Goal: Task Accomplishment & Management: Complete application form

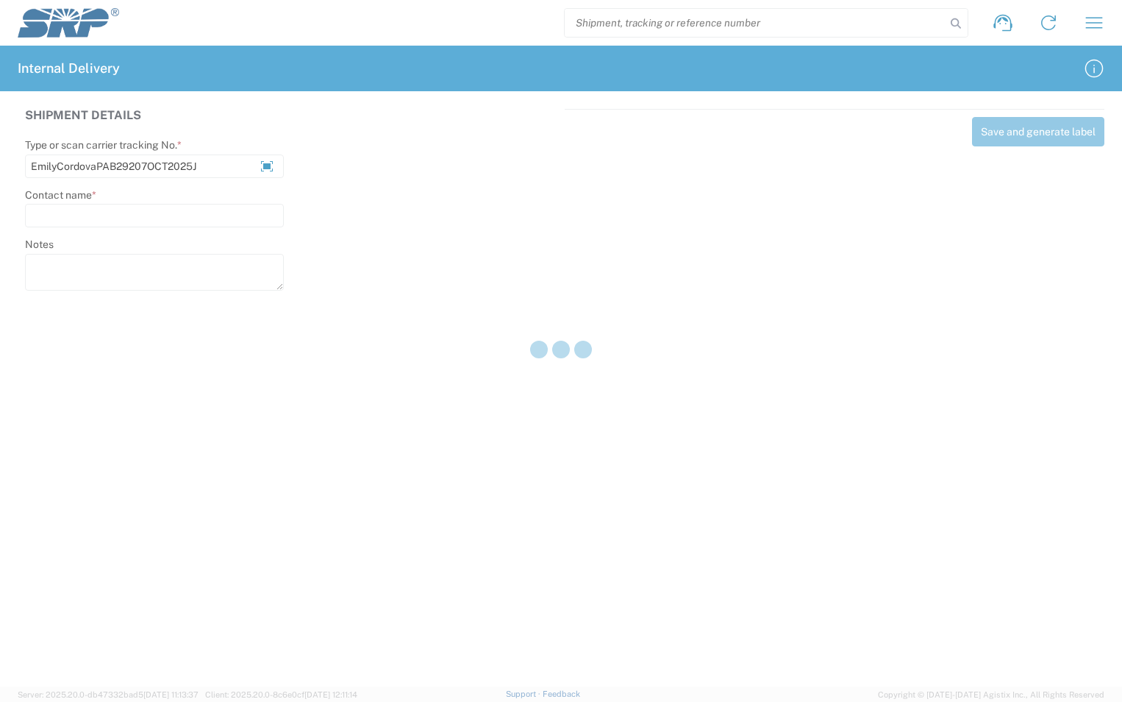
type input "EmilyCordovaPAB29207OCT2025J"
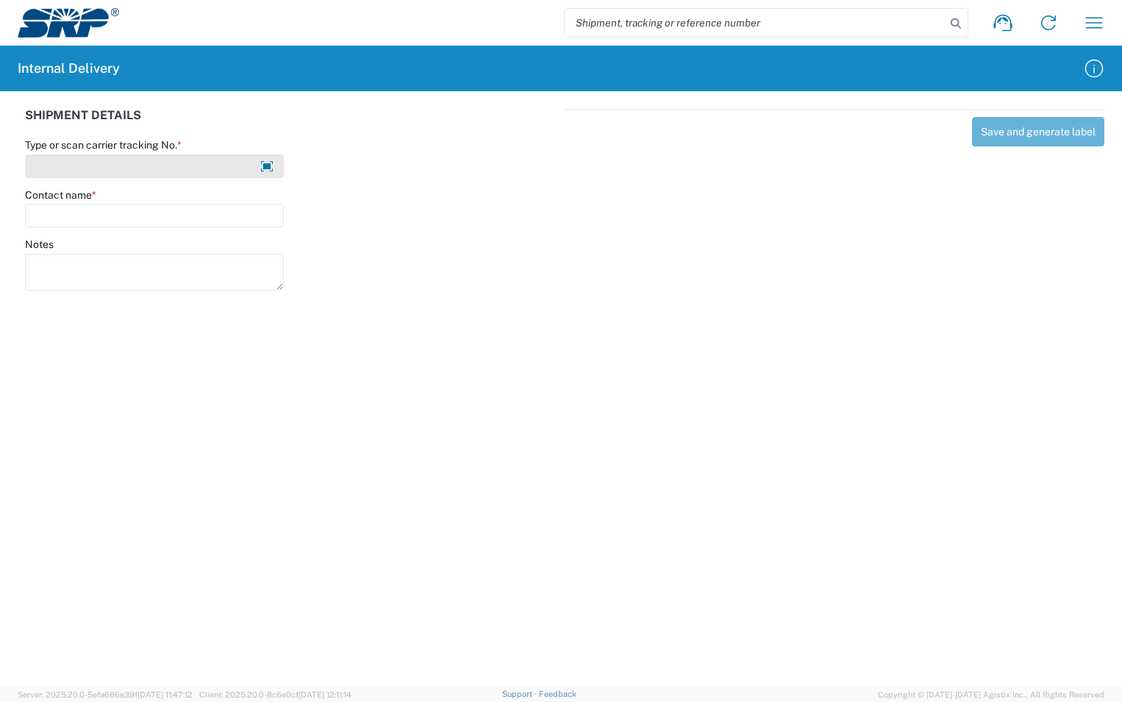
click at [154, 167] on input "Type or scan carrier tracking No. *" at bounding box center [154, 166] width 259 height 24
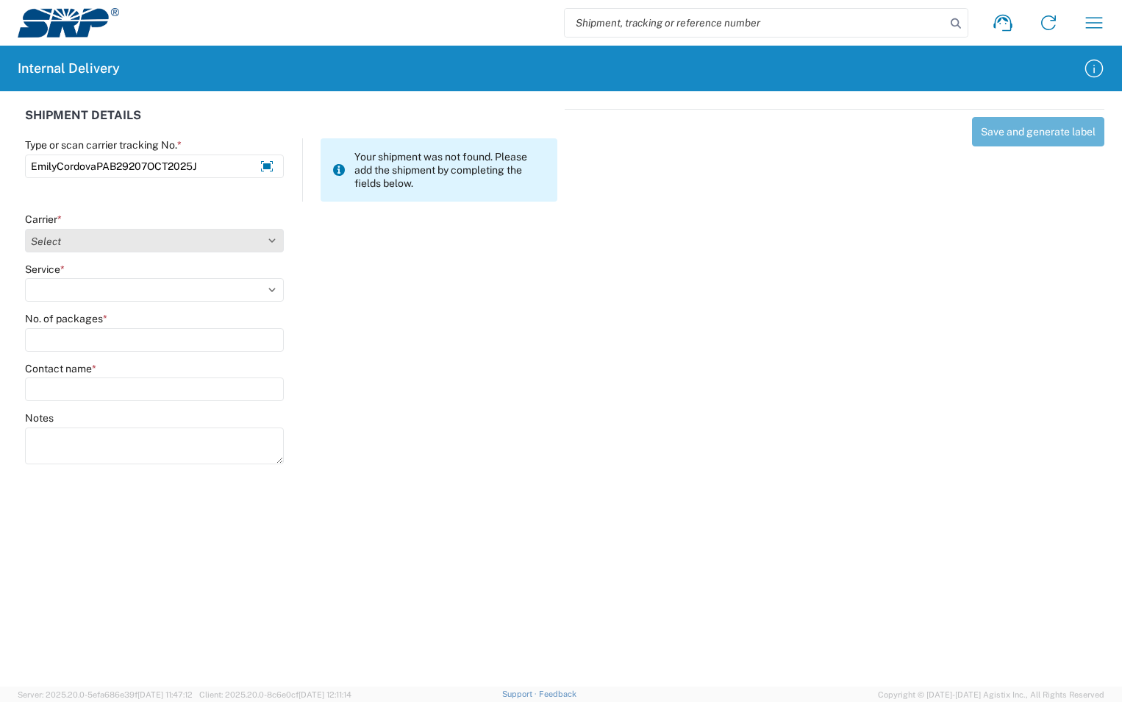
type input "EmilyCordovaPAB29207OCT2025J"
click at [264, 236] on select "Select Amazon Logistics ATI Trucking BC Dimerco Logistics Empire Southwest FedE…" at bounding box center [154, 241] width 259 height 24
select select "18713"
click at [25, 229] on select "Select Amazon Logistics ATI Trucking BC Dimerco Logistics Empire Southwest FedE…" at bounding box center [154, 241] width 259 height 24
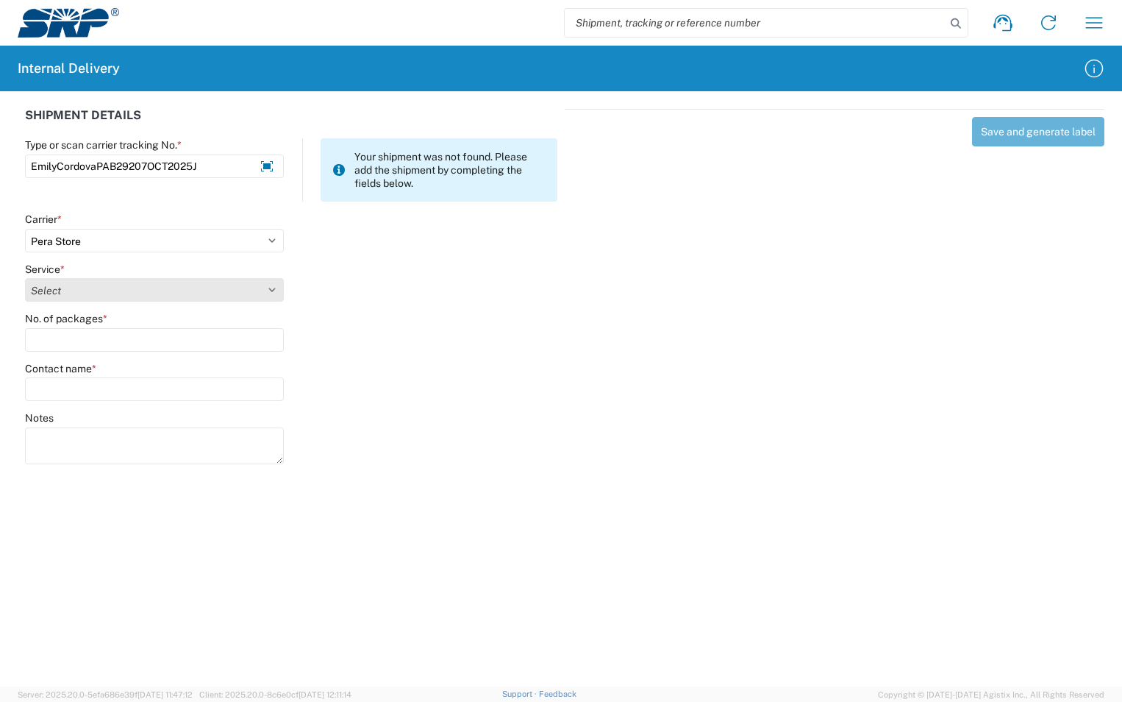
click at [70, 288] on select "Select Ground Inter-Office" at bounding box center [154, 290] width 259 height 24
select select "35763"
click at [25, 278] on select "Select Ground Inter-Office" at bounding box center [154, 290] width 259 height 24
click at [65, 340] on input "No. of packages *" at bounding box center [154, 340] width 259 height 24
type input "1"
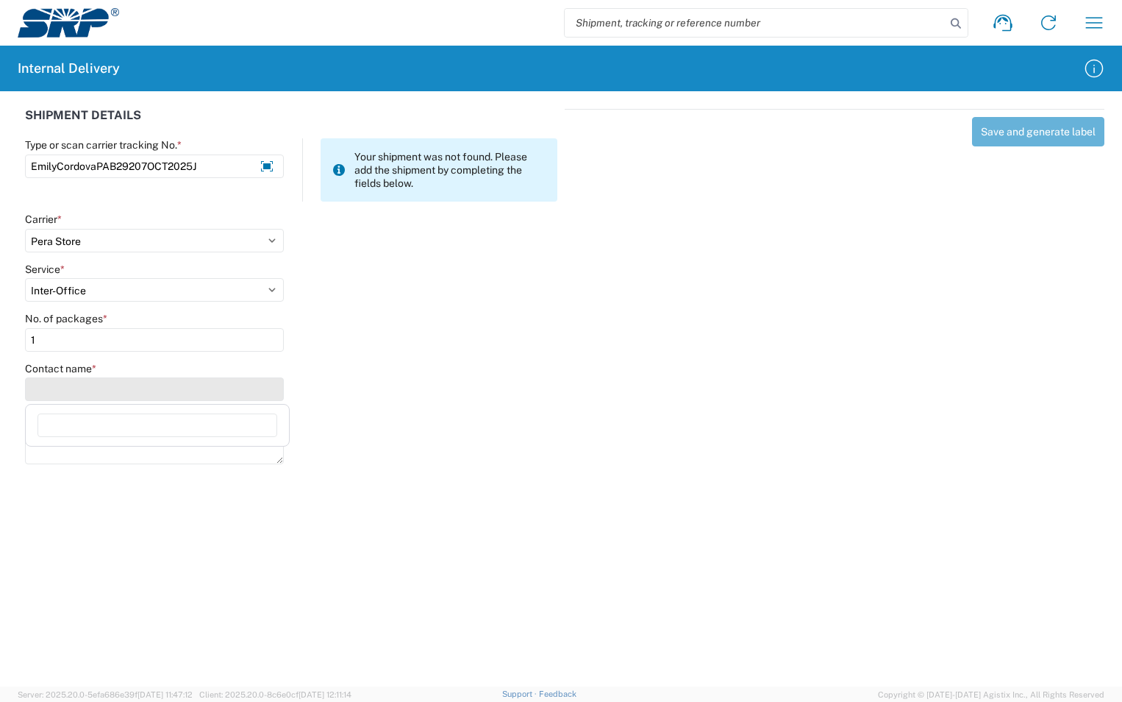
click at [65, 387] on input "Contact name *" at bounding box center [154, 389] width 259 height 24
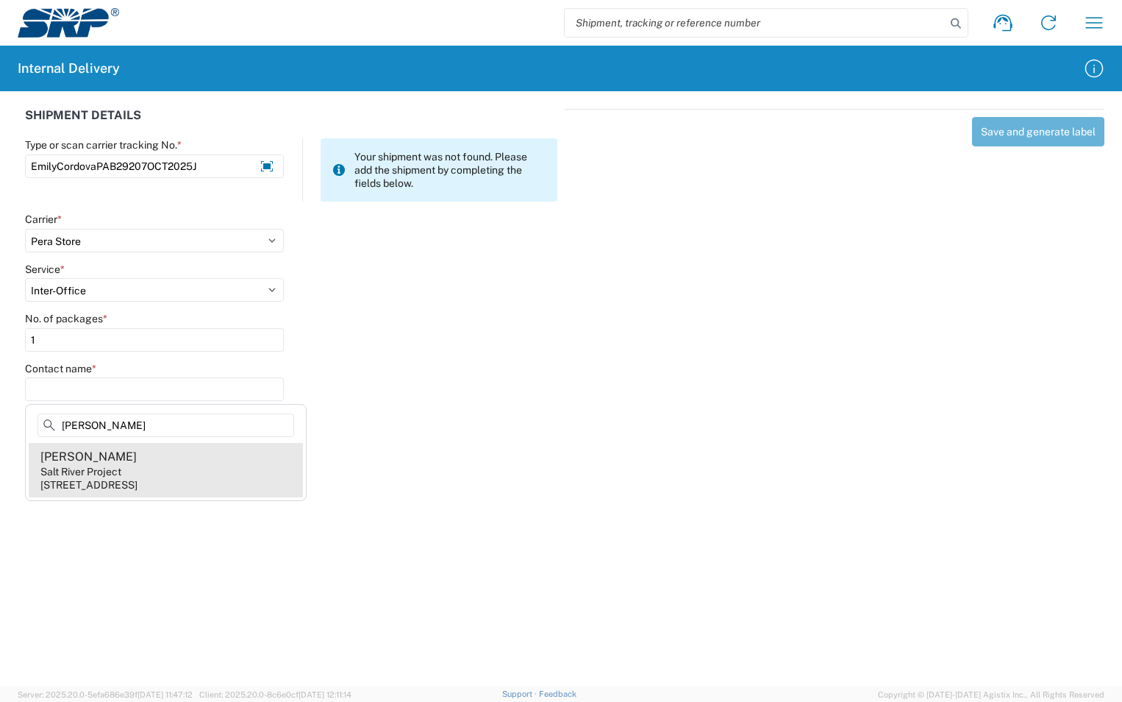
type input "Emily Cordova"
click at [128, 467] on agx-address-suggestion-item "Emily Cordova Salt River Project 1500 N Mill Ave, PAB292, Tempe, AZ, 85281, US" at bounding box center [166, 470] width 274 height 54
type input "Emily Cordova"
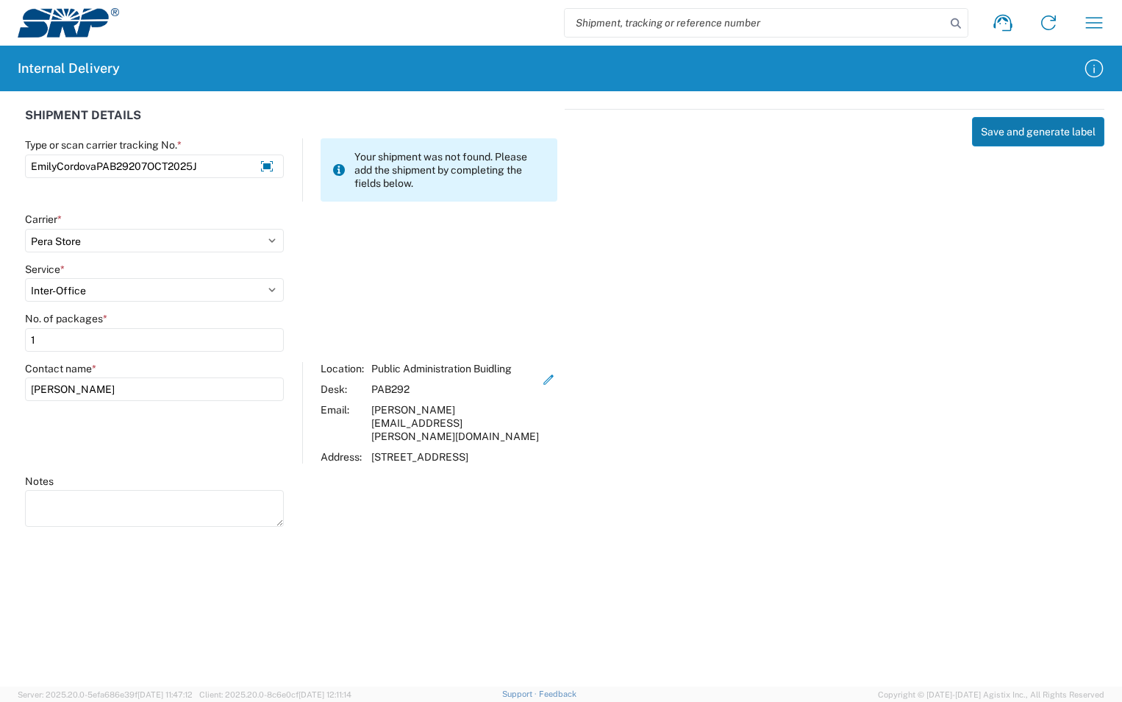
click at [1030, 134] on button "Save and generate label" at bounding box center [1038, 131] width 132 height 29
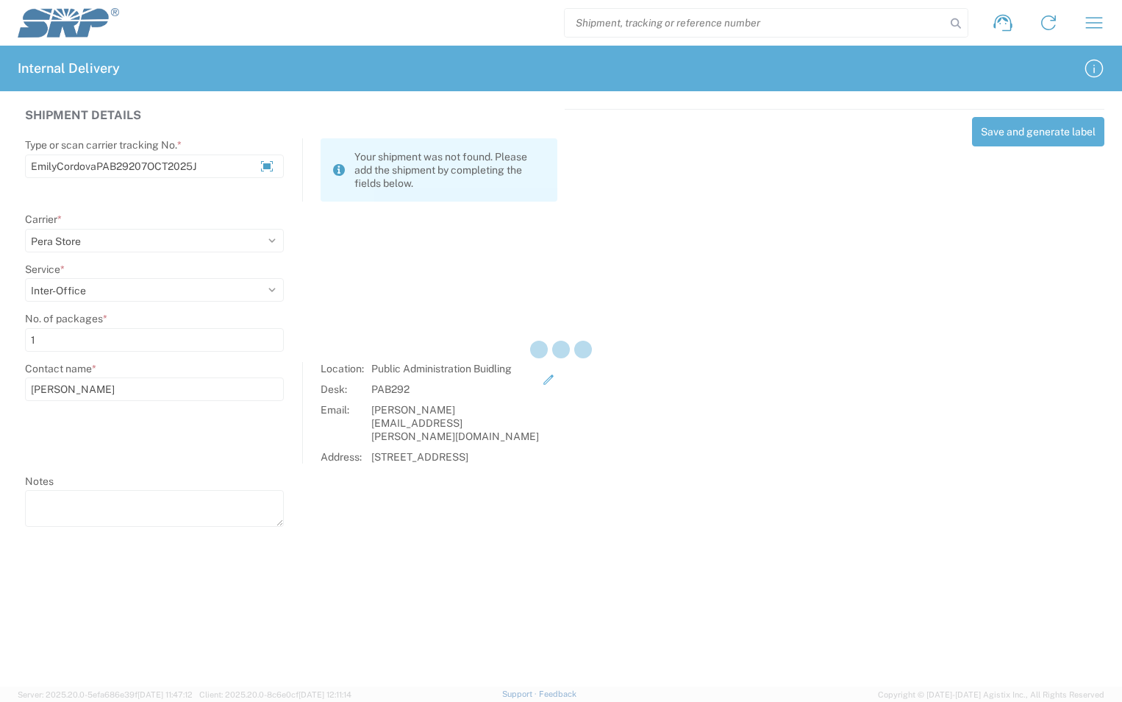
select select
